Goal: Find specific page/section

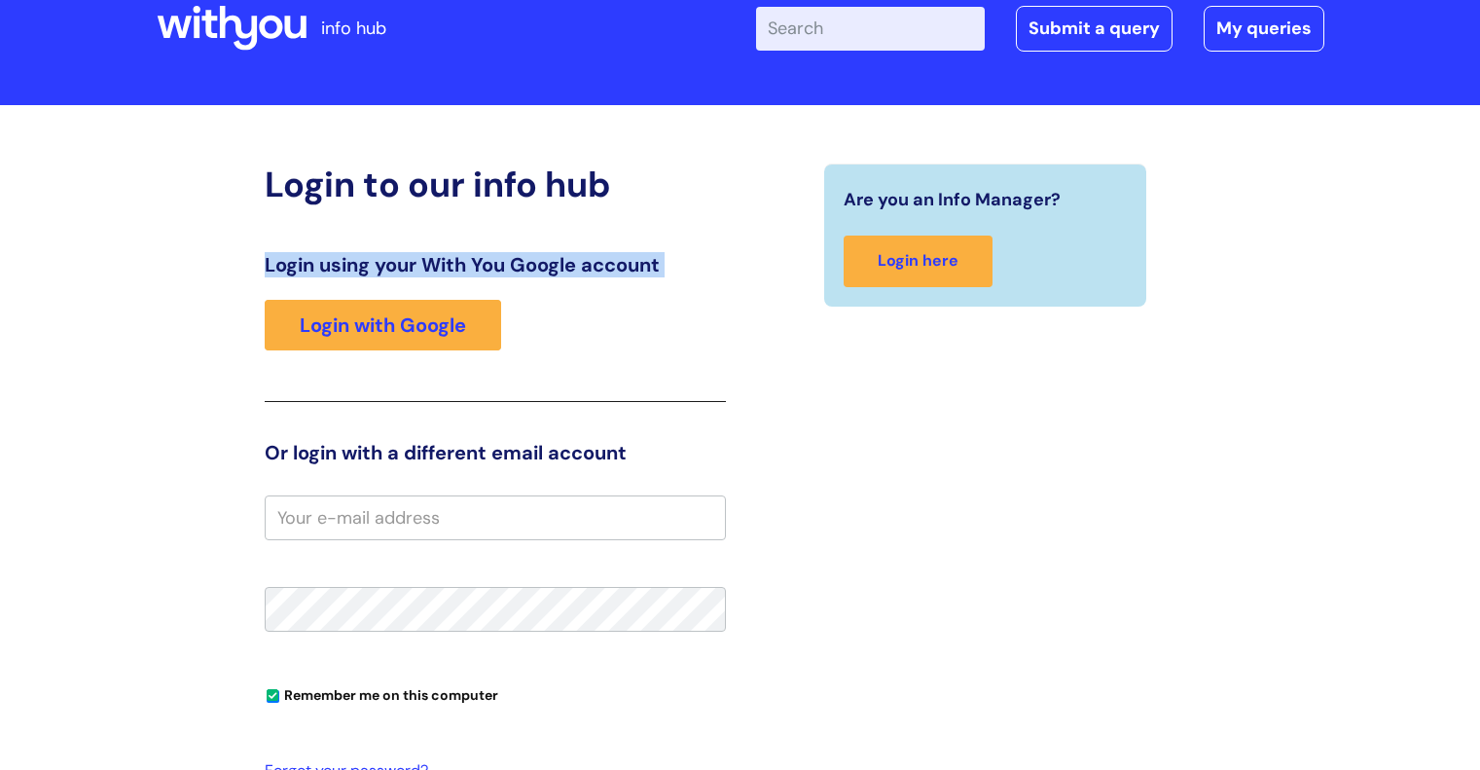
drag, startPoint x: 262, startPoint y: 370, endPoint x: 588, endPoint y: 397, distance: 327.2
click at [588, 397] on div "Login to our info hub Login using your With You Google account Login with Googl…" at bounding box center [495, 556] width 491 height 784
click at [823, 464] on div "Are you an Info Manager? Login here" at bounding box center [986, 556] width 491 height 784
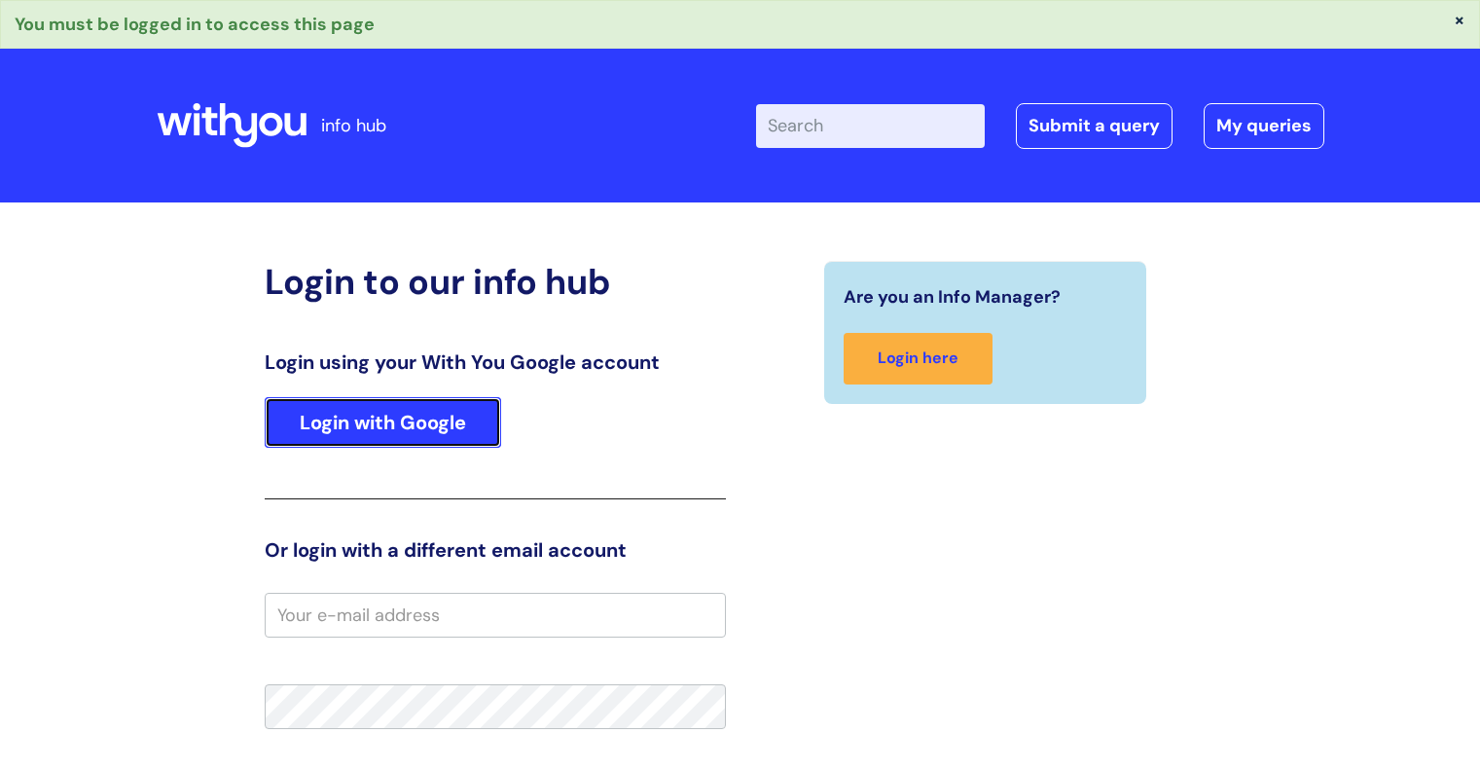
click at [345, 421] on link "Login with Google" at bounding box center [383, 422] width 236 height 51
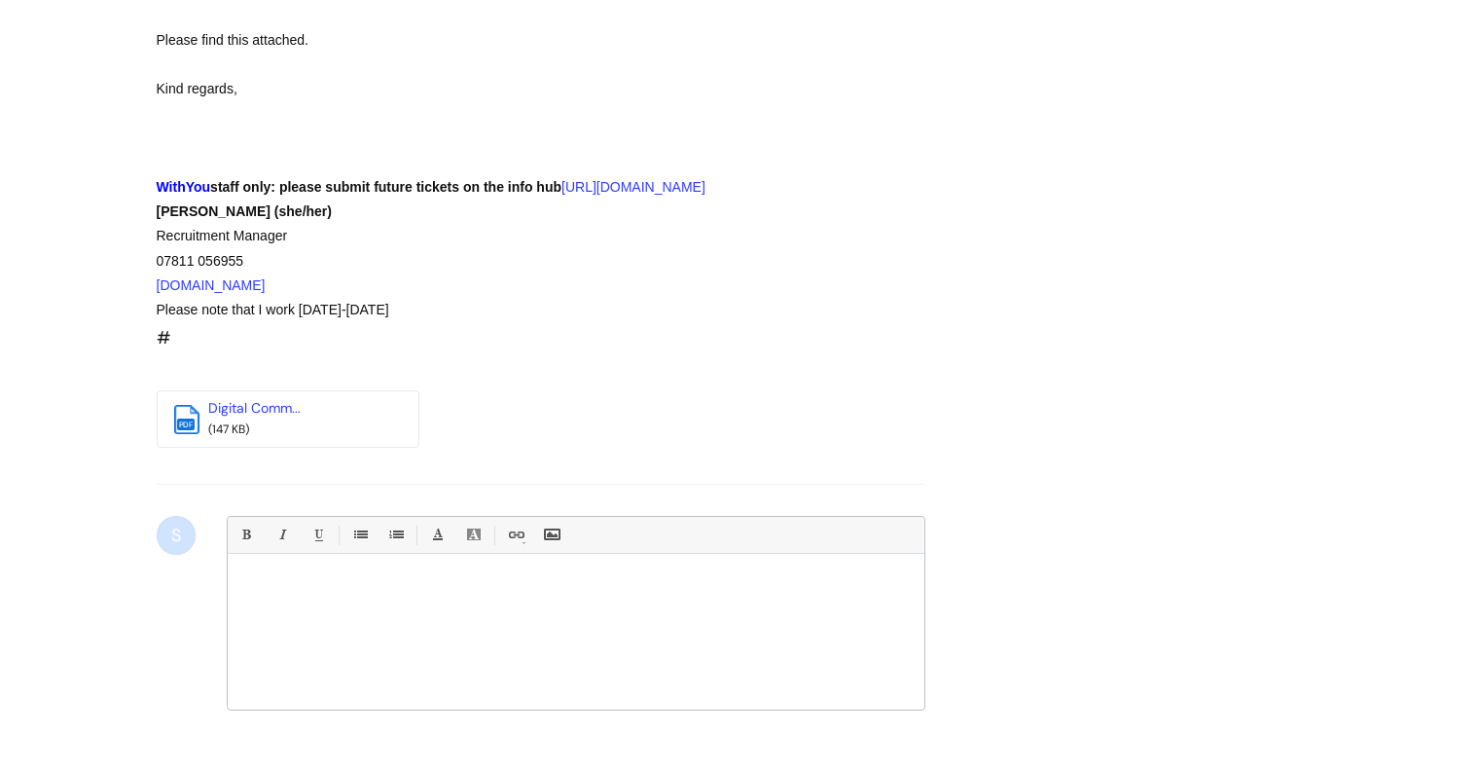
scroll to position [1819, 0]
drag, startPoint x: 317, startPoint y: 143, endPoint x: 603, endPoint y: 128, distance: 286.5
click at [603, 151] on div at bounding box center [506, 163] width 699 height 24
click at [656, 177] on div "WithYou staff only: please submit future tickets on the info hub [URL][DOMAIN_N…" at bounding box center [506, 187] width 699 height 24
click at [228, 406] on link "Digital Comm..." at bounding box center [254, 408] width 92 height 18
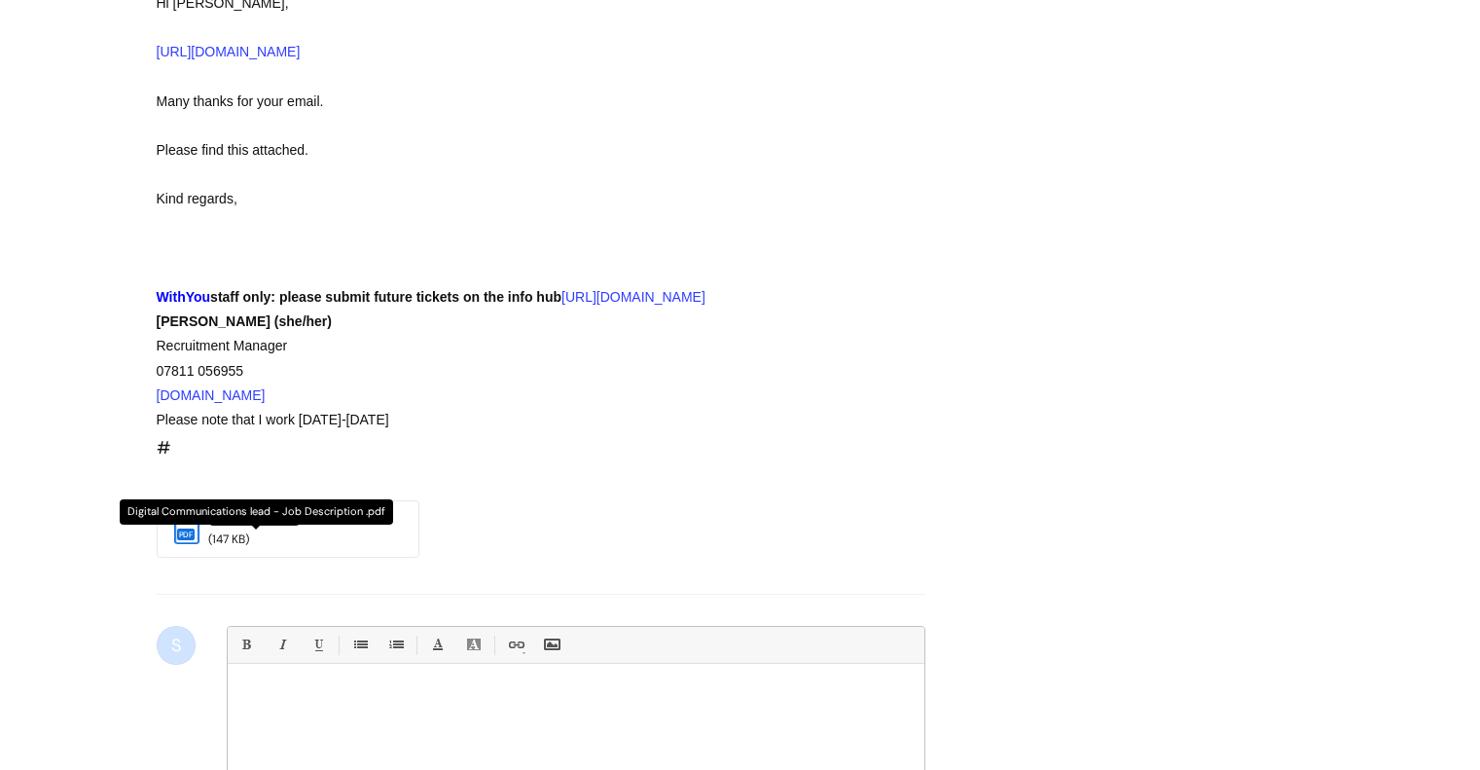
scroll to position [1527, 0]
